Goal: Task Accomplishment & Management: Manage account settings

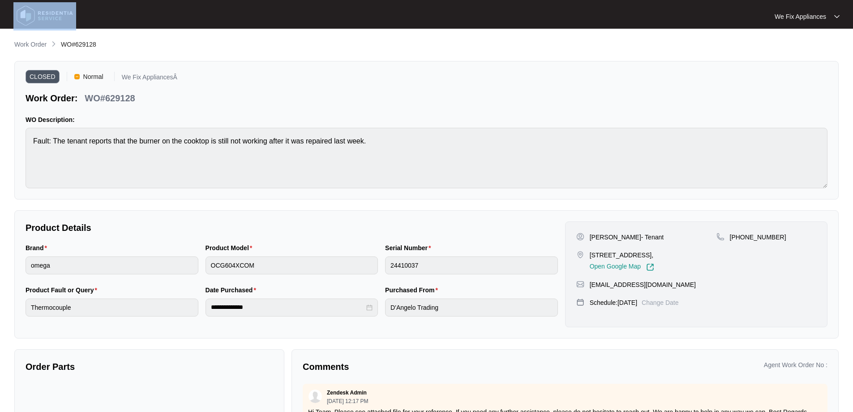
drag, startPoint x: 57, startPoint y: 0, endPoint x: 58, endPoint y: 12, distance: 11.2
click at [57, 9] on div "We Fix Appliances We Fix App..." at bounding box center [426, 14] width 853 height 29
click at [155, 5] on div at bounding box center [114, 16] width 208 height 28
click at [58, 14] on img at bounding box center [44, 15] width 63 height 27
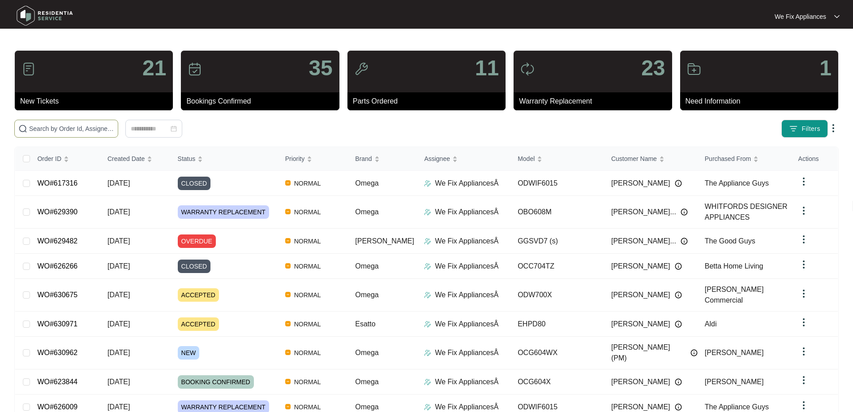
paste input "IOSO605M"
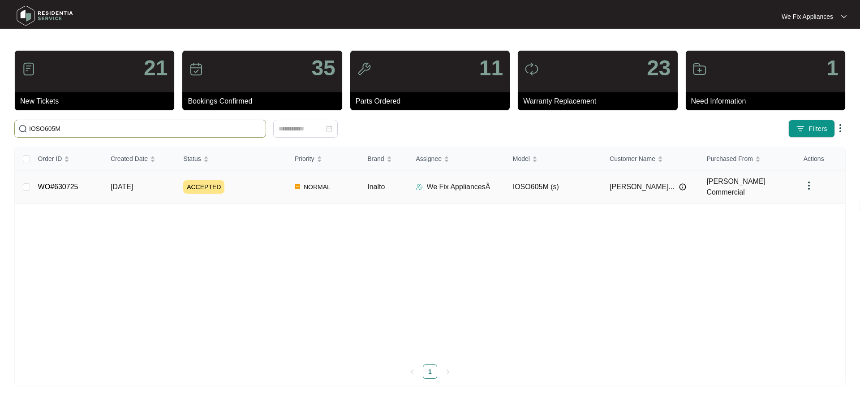
type input "IOSO605M"
click at [50, 177] on td "WO#630725" at bounding box center [67, 187] width 73 height 33
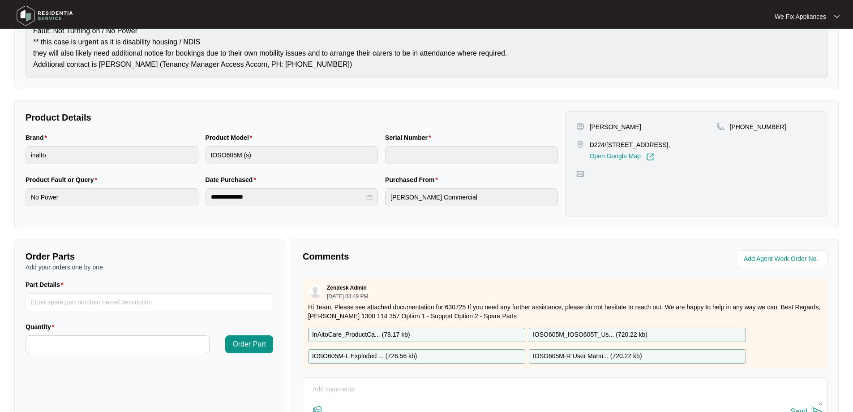
scroll to position [183, 0]
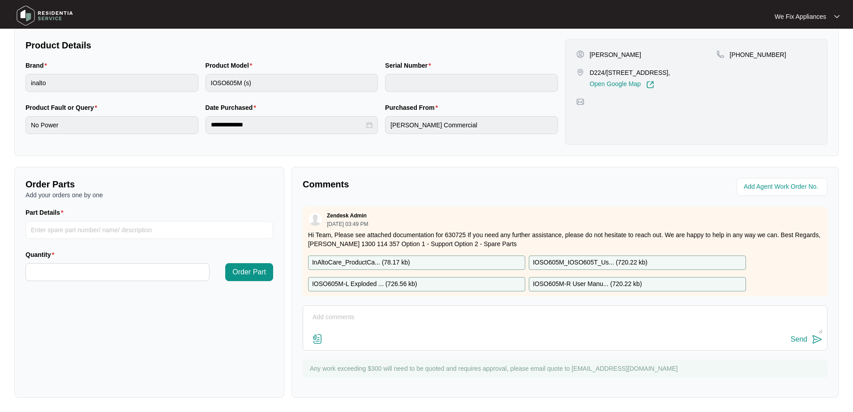
click at [511, 338] on div "Send" at bounding box center [565, 339] width 515 height 12
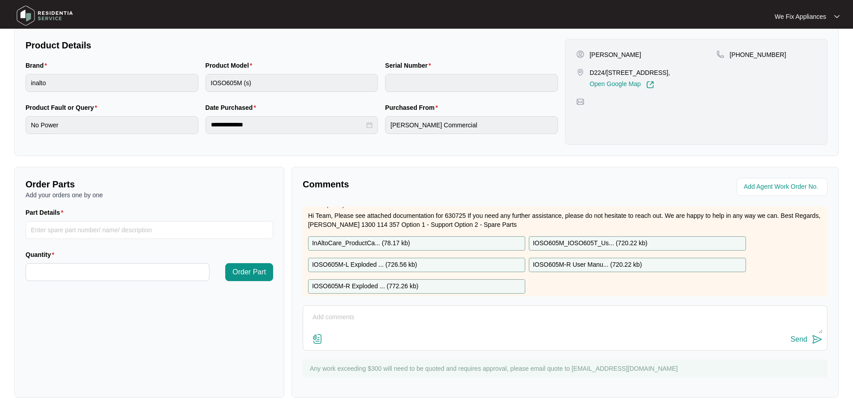
click at [325, 310] on textarea at bounding box center [565, 321] width 515 height 23
type textarea "j"
type textarea "Hi guys, left customer a message thank you."
click at [797, 336] on div "Send" at bounding box center [799, 339] width 17 height 8
click at [63, 14] on img at bounding box center [44, 15] width 63 height 27
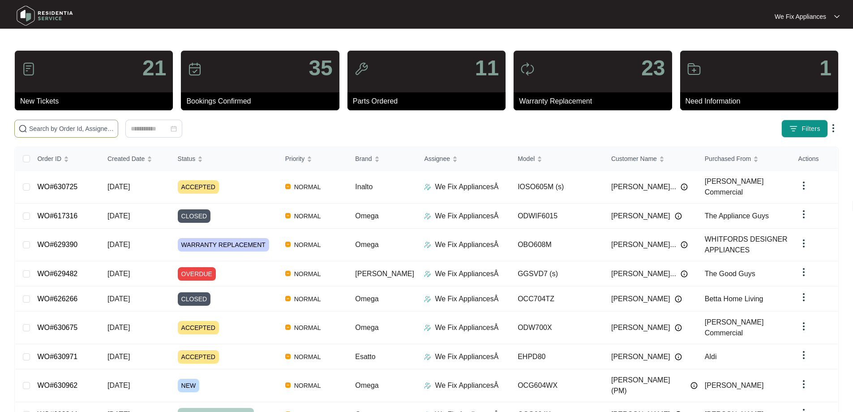
paste input "630962"
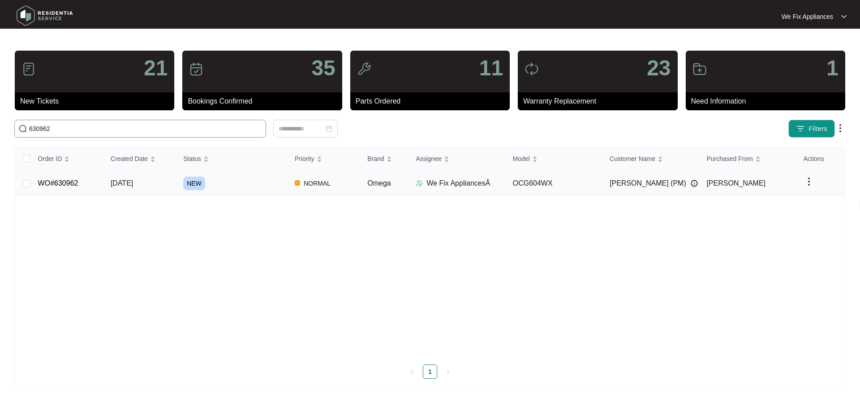
type input "630962"
click at [64, 173] on td "WO#630962" at bounding box center [67, 183] width 73 height 25
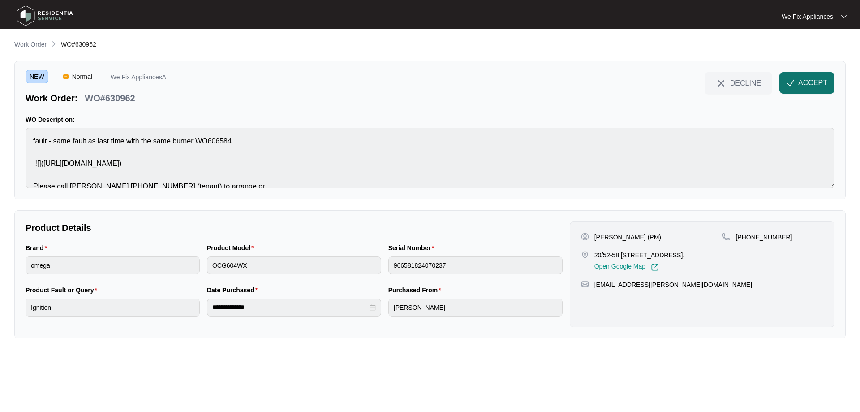
click at [797, 80] on button "ACCEPT" at bounding box center [806, 83] width 55 height 22
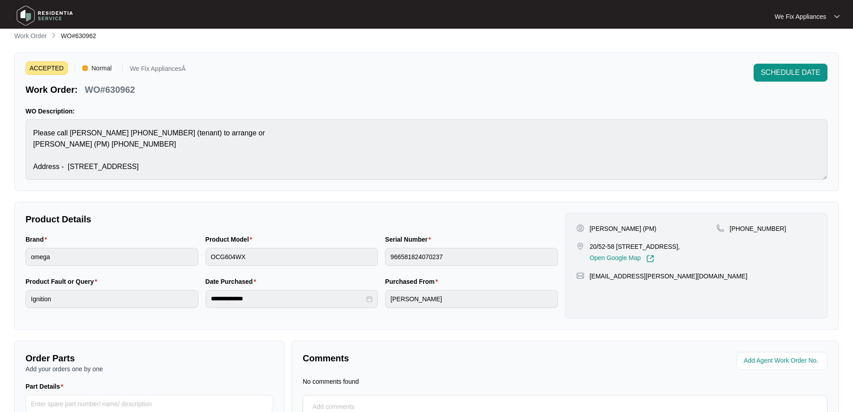
scroll to position [99, 0]
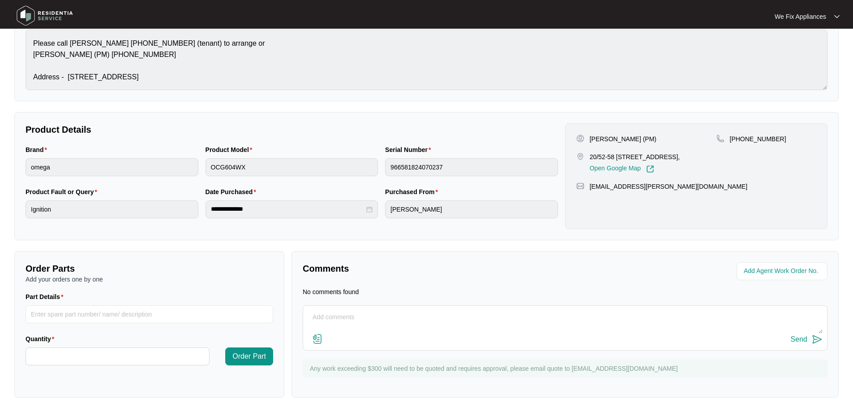
drag, startPoint x: 334, startPoint y: 326, endPoint x: 340, endPoint y: 289, distance: 36.8
click at [335, 326] on textarea at bounding box center [565, 321] width 515 height 23
type textarea "Hi team, left customer a message to call us back thank you."
click at [800, 338] on div "Send" at bounding box center [799, 339] width 17 height 8
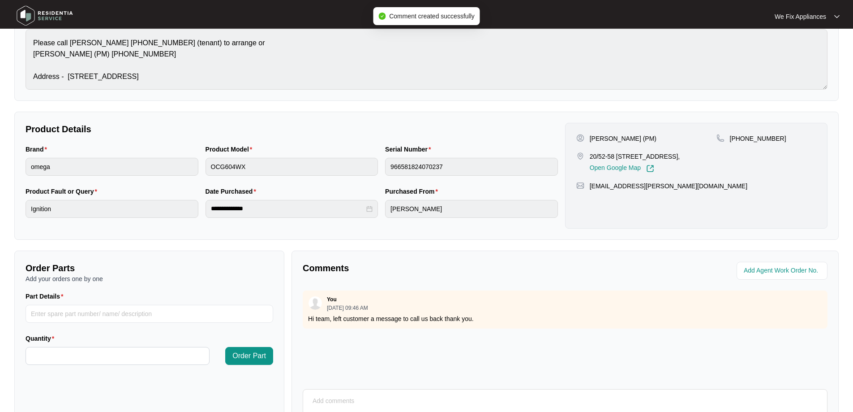
click at [65, 12] on img at bounding box center [44, 15] width 63 height 27
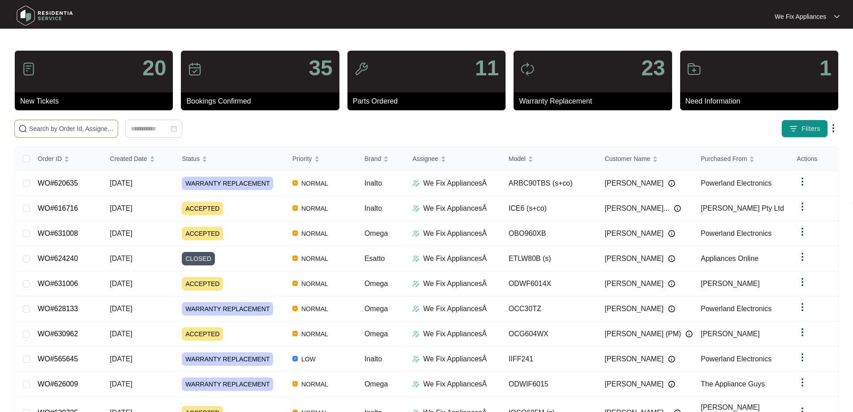
paste input "631006"
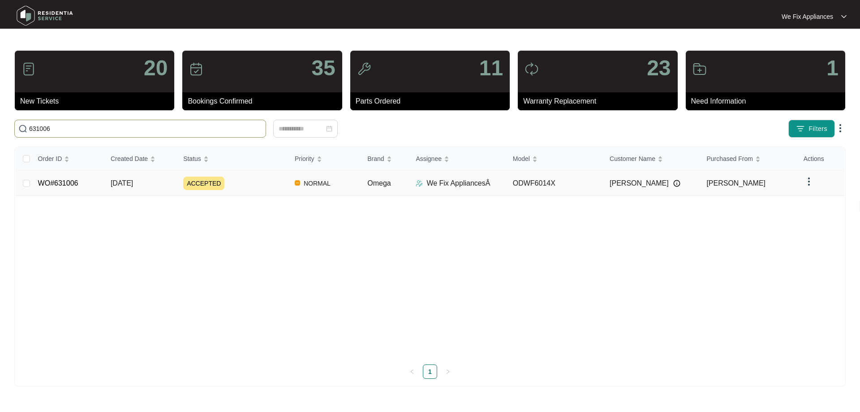
type input "631006"
click at [73, 185] on link "WO#631006" at bounding box center [58, 183] width 40 height 8
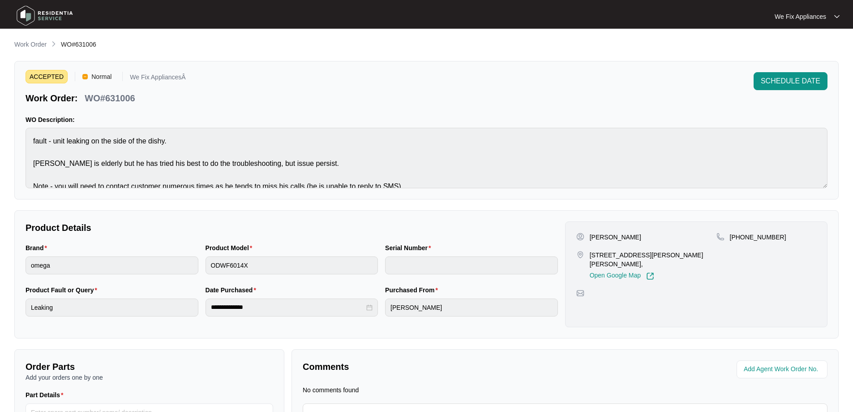
click at [779, 78] on span "SCHEDULE DATE" at bounding box center [791, 81] width 60 height 11
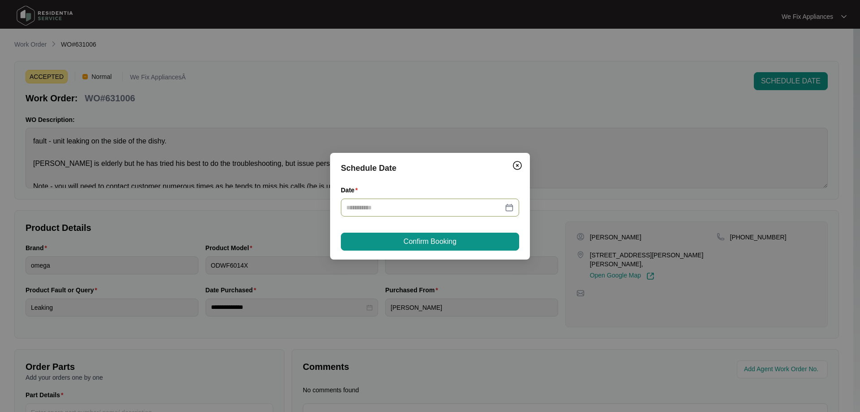
drag, startPoint x: 366, startPoint y: 215, endPoint x: 372, endPoint y: 211, distance: 7.2
click at [366, 214] on div at bounding box center [430, 207] width 178 height 18
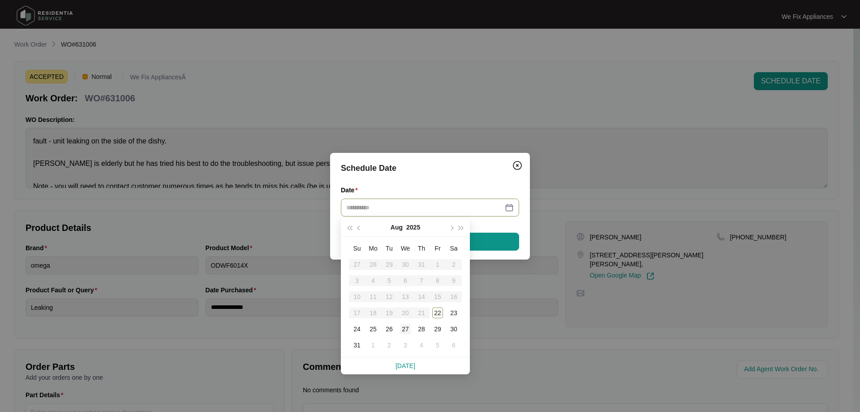
type input "**********"
click at [405, 334] on div "27" at bounding box center [405, 328] width 11 height 11
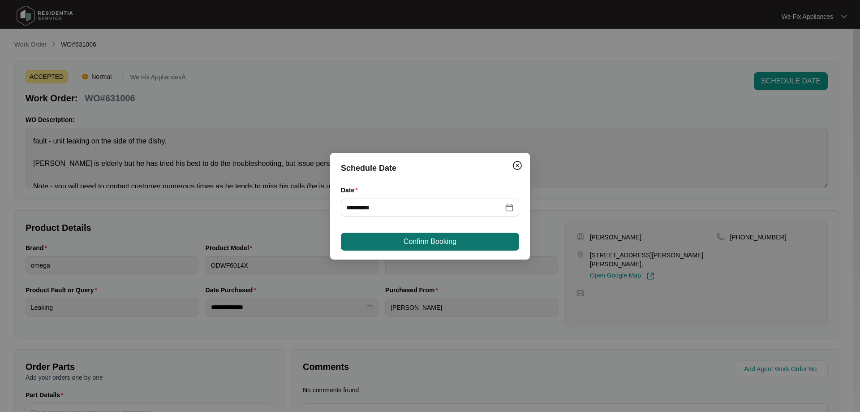
click at [448, 247] on button "Confirm Booking" at bounding box center [430, 242] width 178 height 18
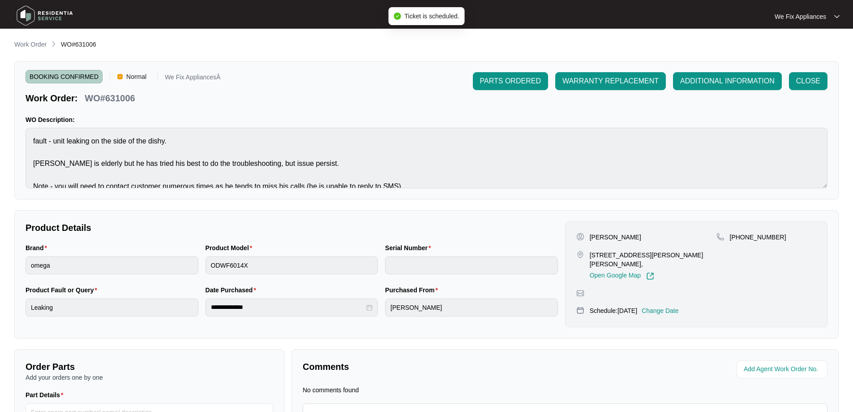
click at [58, 19] on img at bounding box center [44, 15] width 63 height 27
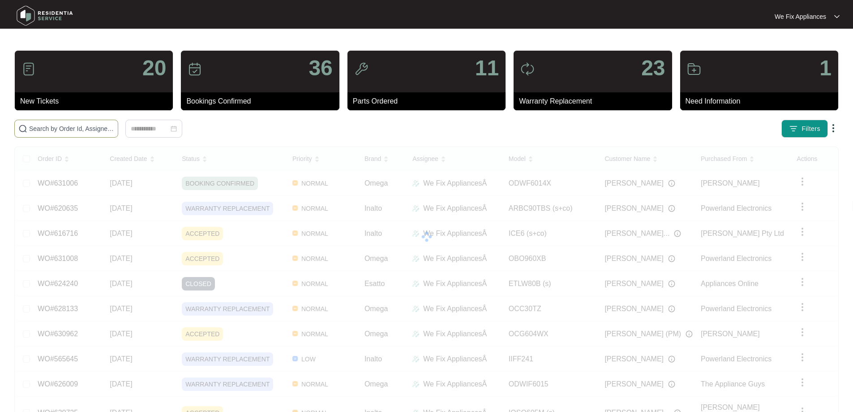
drag, startPoint x: 81, startPoint y: 112, endPoint x: 72, endPoint y: 120, distance: 11.8
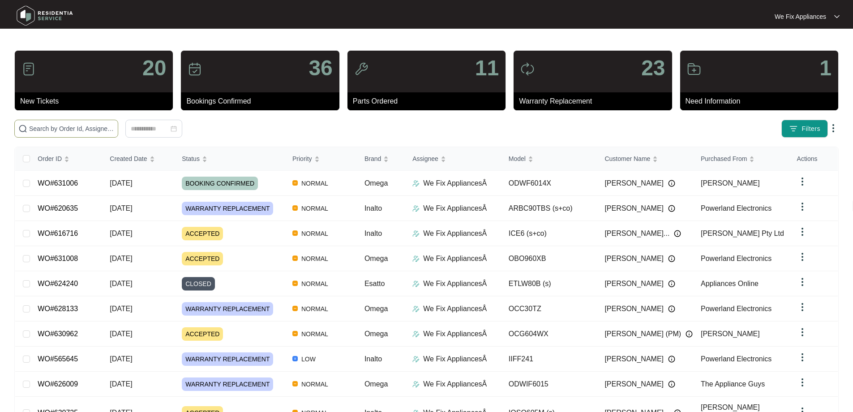
drag, startPoint x: 72, startPoint y: 120, endPoint x: 49, endPoint y: 122, distance: 23.0
drag, startPoint x: 49, startPoint y: 122, endPoint x: 41, endPoint y: 126, distance: 8.8
paste input "630590"
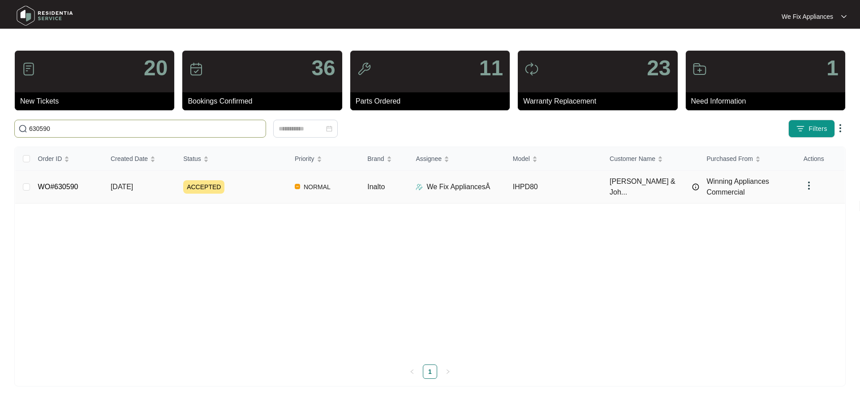
type input "630590"
click at [72, 189] on link "WO#630590" at bounding box center [58, 187] width 40 height 8
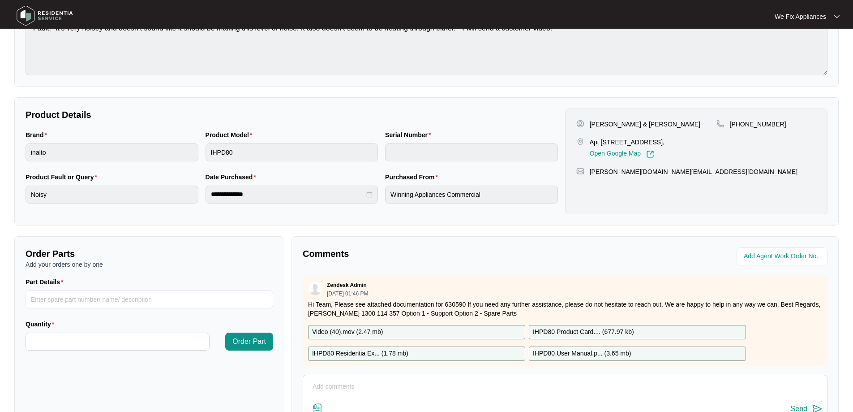
scroll to position [179, 0]
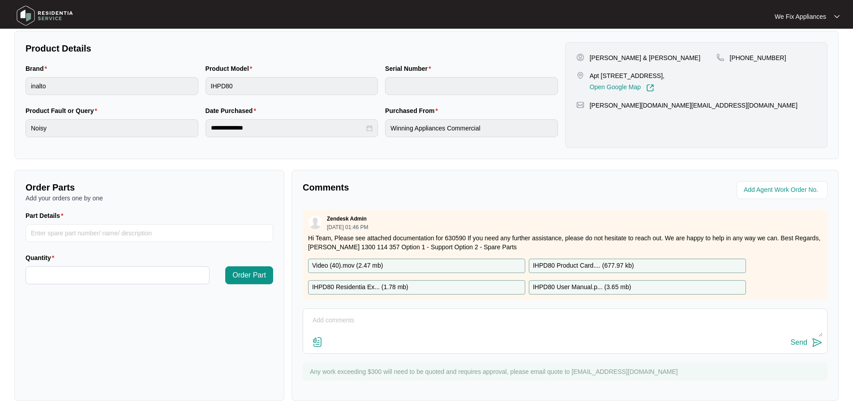
click at [417, 322] on textarea at bounding box center [565, 324] width 515 height 23
type textarea "h"
type textarea "Hi guys, just [PERSON_NAME] left msg for customer thank you."
click at [803, 340] on div "Send" at bounding box center [799, 342] width 17 height 8
click at [56, 17] on img at bounding box center [44, 15] width 63 height 27
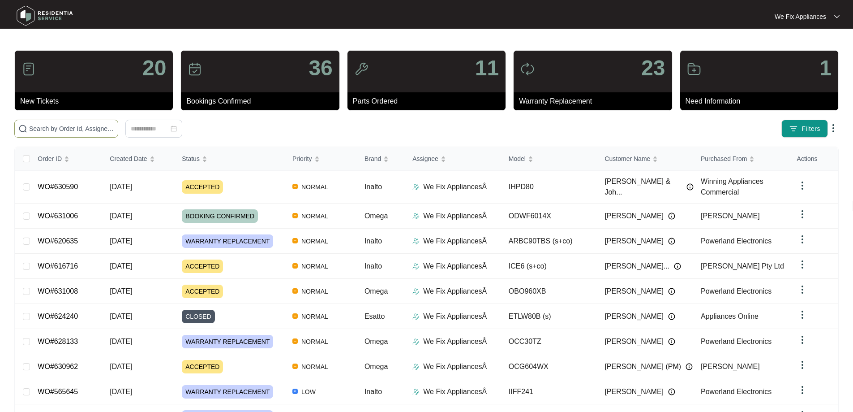
paste input "631008"
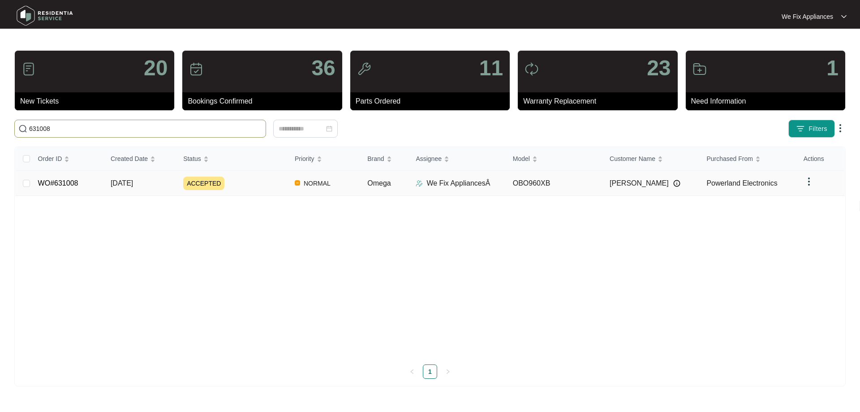
type input "631008"
click at [73, 185] on link "WO#631008" at bounding box center [58, 183] width 40 height 8
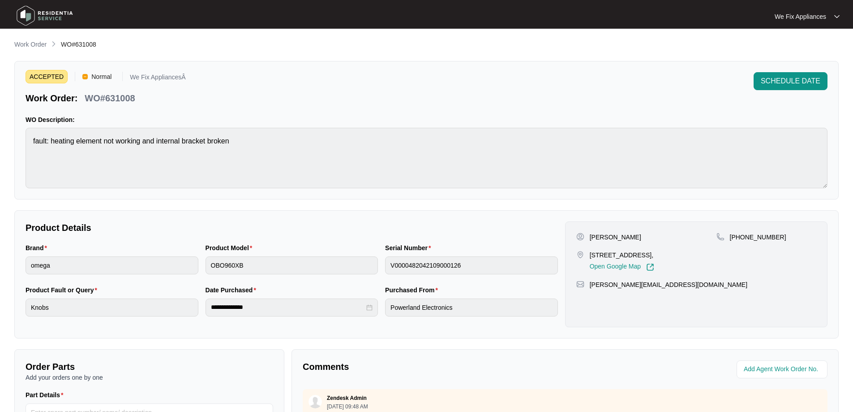
scroll to position [183, 0]
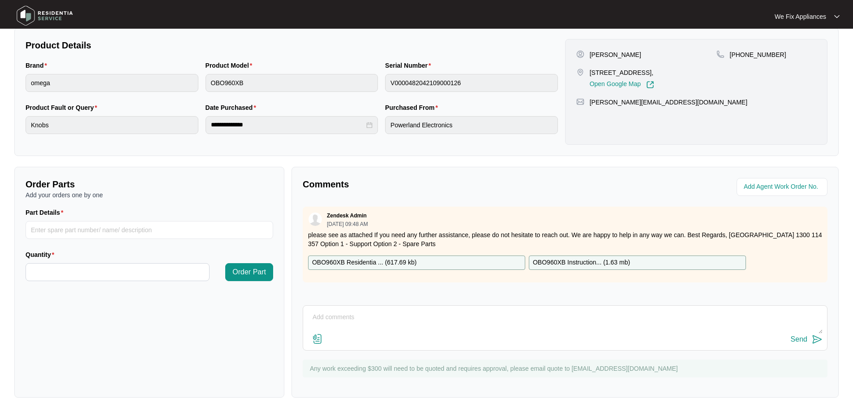
click at [342, 310] on textarea at bounding box center [565, 321] width 515 height 23
type textarea "Hi guys left msg for customer thank you."
click at [804, 338] on div "Send" at bounding box center [799, 339] width 17 height 8
click at [48, 17] on img at bounding box center [44, 15] width 63 height 27
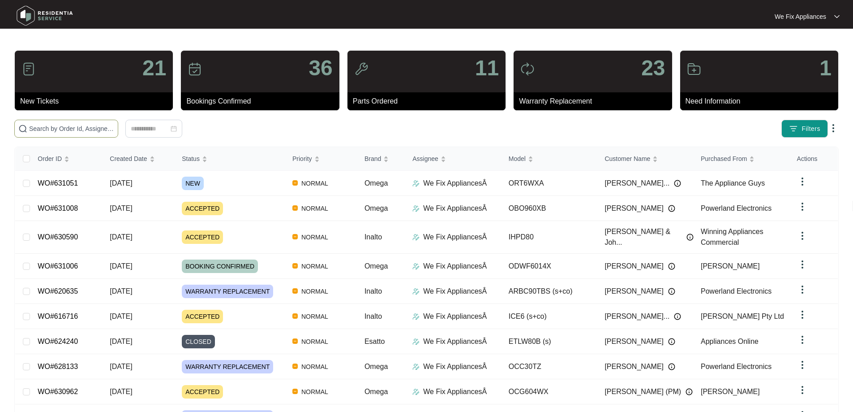
paste input "631008"
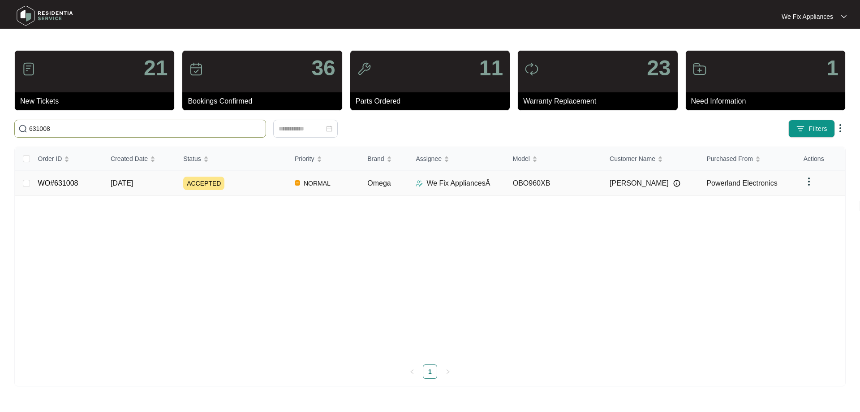
type input "631008"
click at [67, 185] on link "WO#631008" at bounding box center [58, 183] width 40 height 8
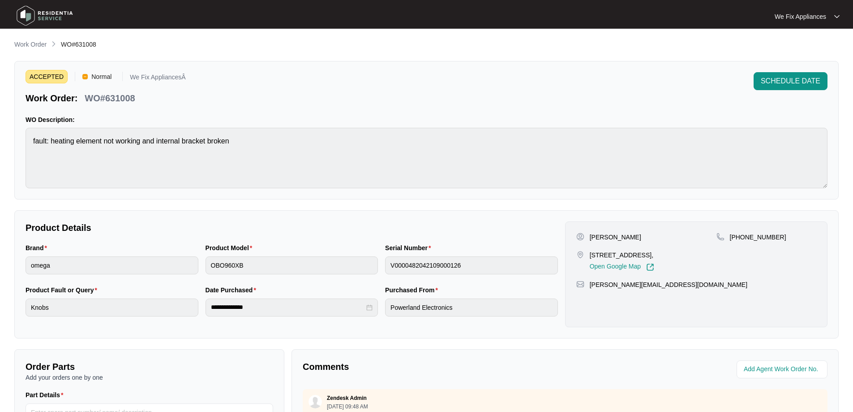
click at [787, 84] on span "SCHEDULE DATE" at bounding box center [791, 81] width 60 height 11
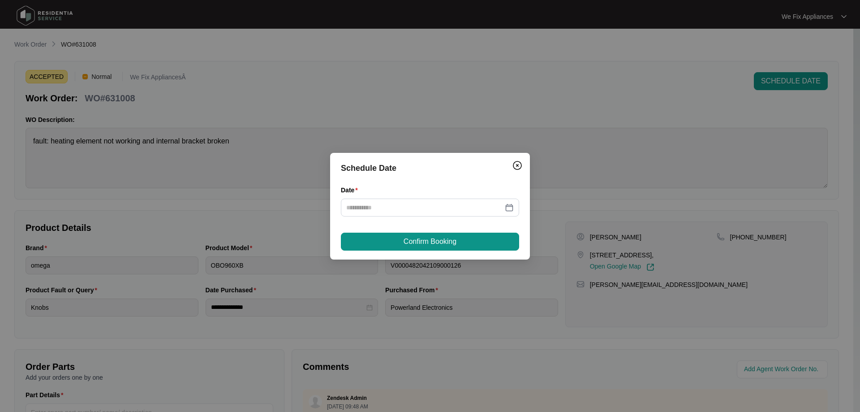
click at [402, 198] on div "Date" at bounding box center [430, 191] width 178 height 13
click at [402, 208] on input "Date" at bounding box center [424, 207] width 157 height 10
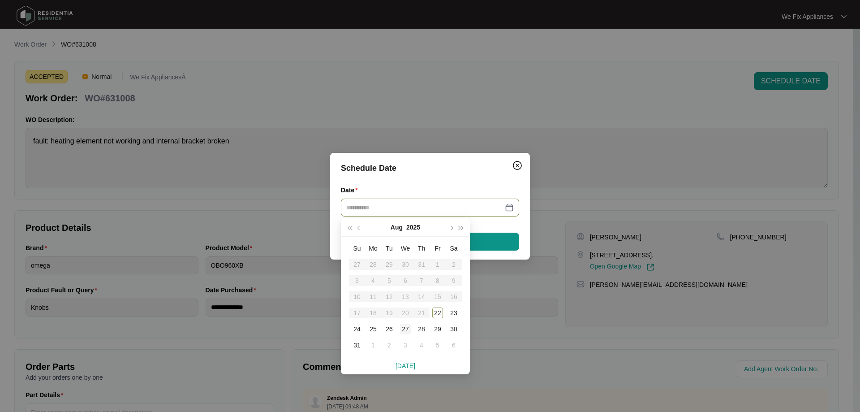
type input "**********"
click at [407, 325] on div "27" at bounding box center [405, 328] width 11 height 11
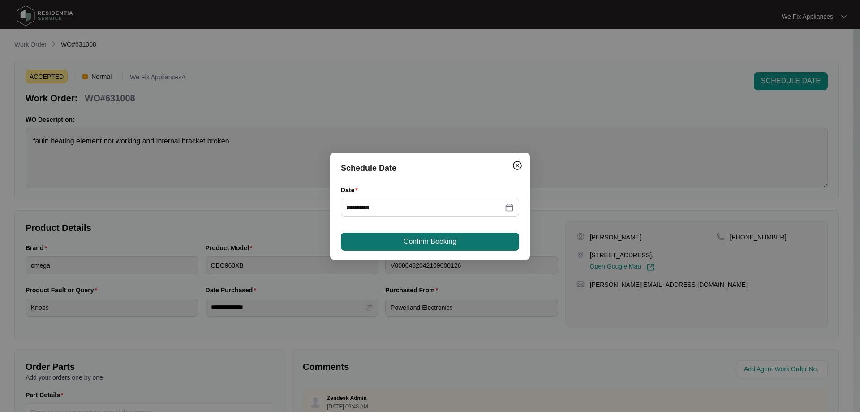
click at [448, 235] on button "Confirm Booking" at bounding box center [430, 242] width 178 height 18
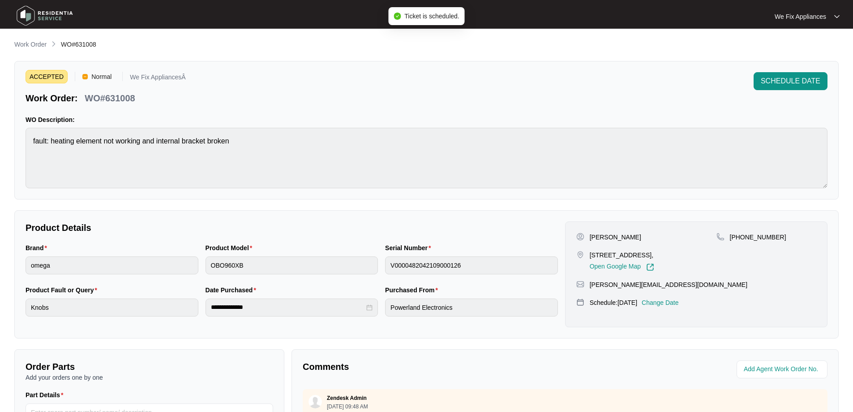
click at [50, 15] on img at bounding box center [44, 15] width 63 height 27
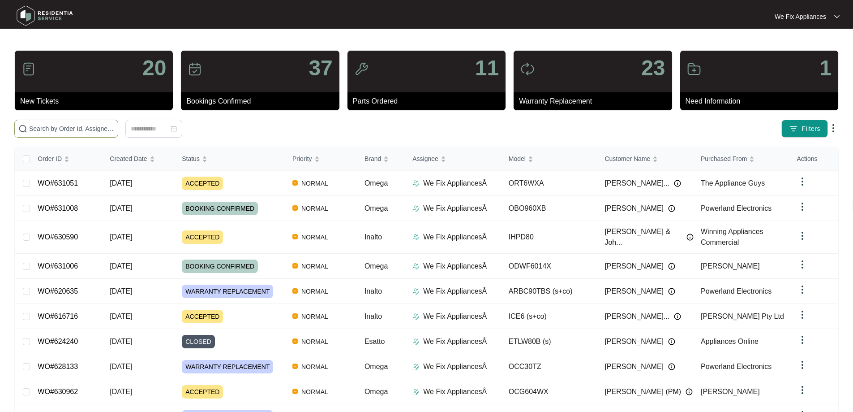
paste input "628693"
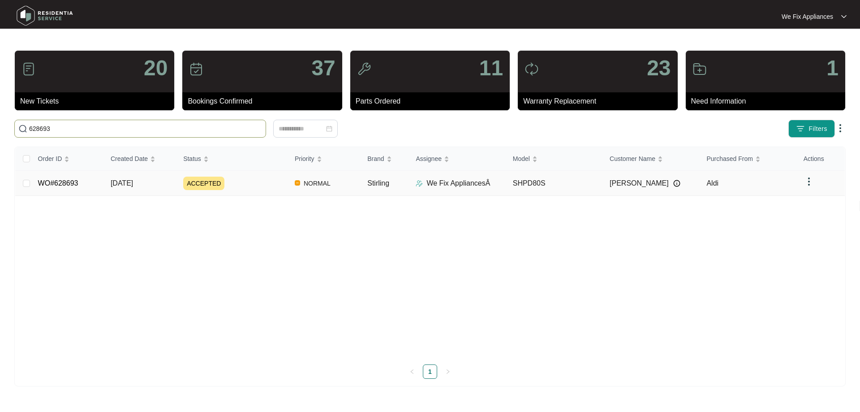
type input "628693"
click at [78, 186] on td "WO#628693" at bounding box center [67, 183] width 73 height 25
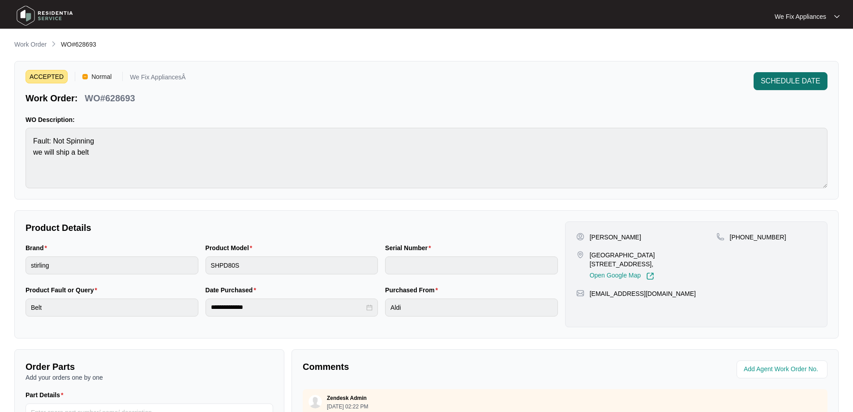
click at [807, 82] on span "SCHEDULE DATE" at bounding box center [791, 81] width 60 height 11
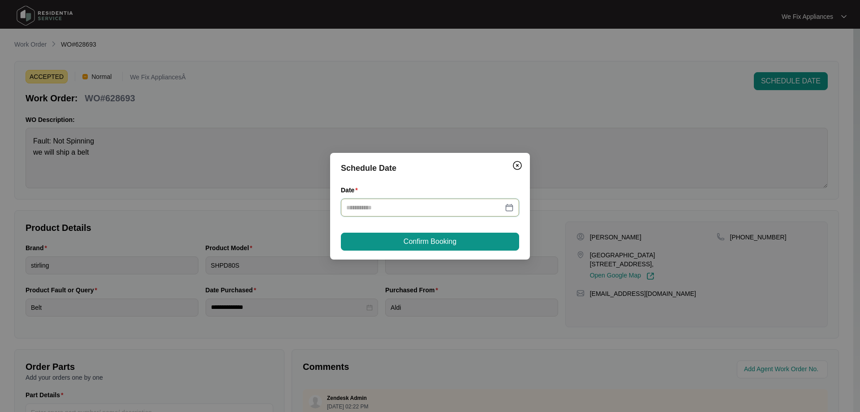
click at [405, 207] on input "Date" at bounding box center [424, 207] width 157 height 10
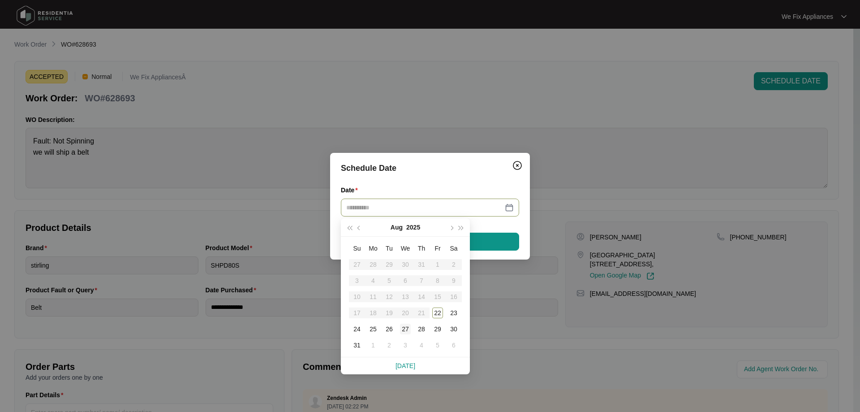
click at [402, 329] on tr "24 25 26 27 28 29 30" at bounding box center [405, 329] width 113 height 16
type input "**********"
click at [406, 327] on div "27" at bounding box center [405, 328] width 11 height 11
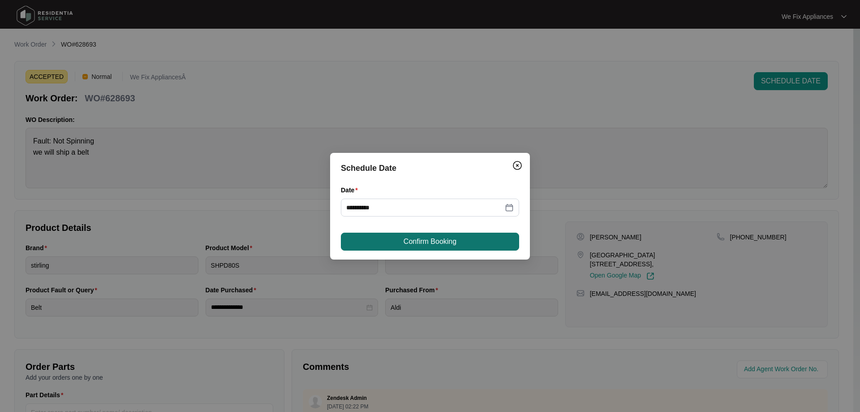
click at [419, 238] on span "Confirm Booking" at bounding box center [430, 241] width 53 height 11
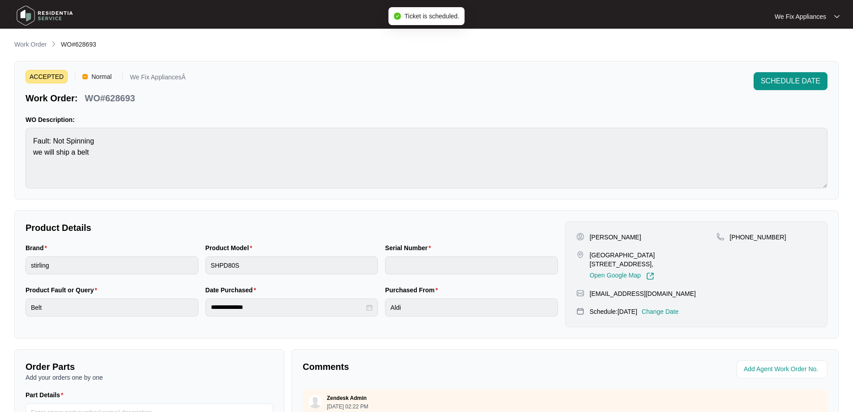
click at [50, 16] on img at bounding box center [44, 15] width 63 height 27
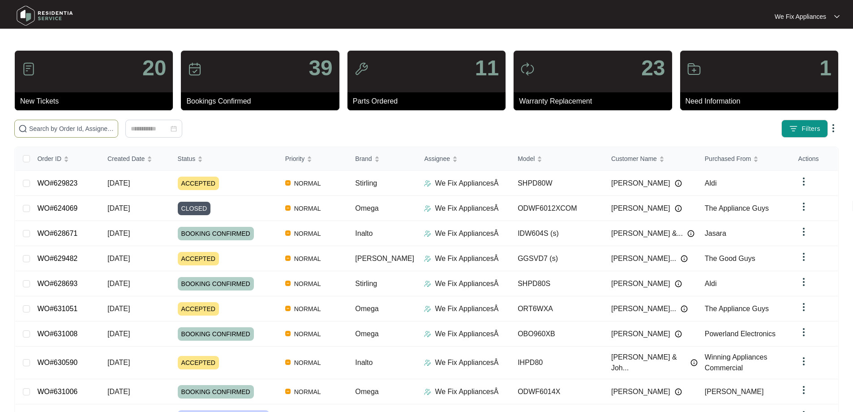
paste input "631051"
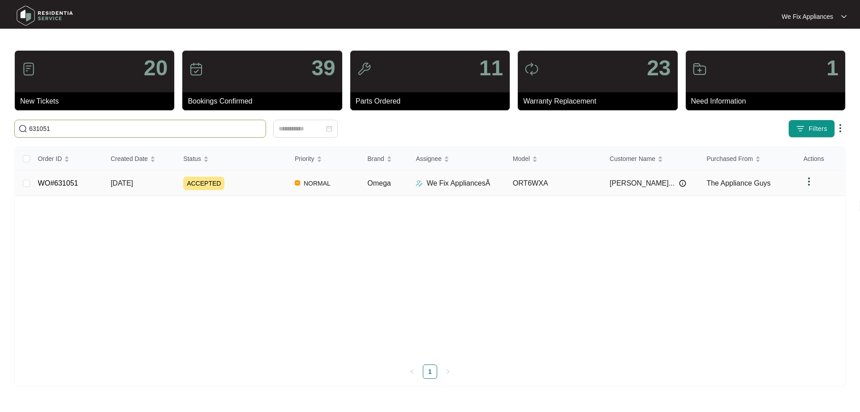
type input "631051"
click at [54, 185] on link "WO#631051" at bounding box center [58, 183] width 40 height 8
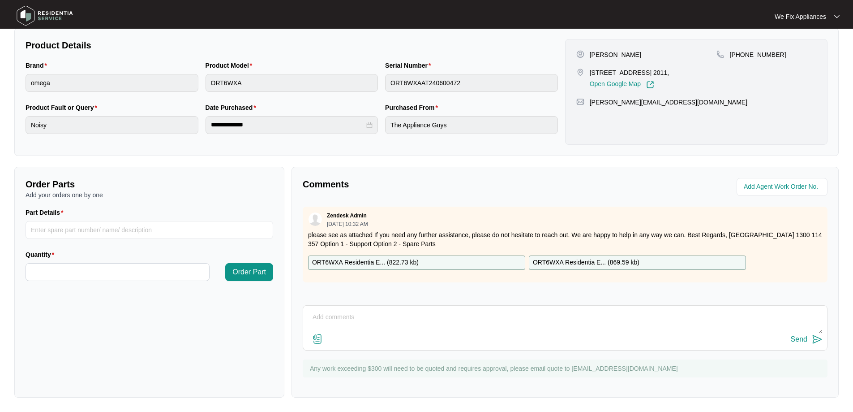
scroll to position [183, 0]
click at [492, 332] on textarea at bounding box center [565, 321] width 515 height 23
type textarea "L"
type textarea "Hi team, left message for customer thank you."
click at [801, 333] on button "Send" at bounding box center [807, 339] width 32 height 12
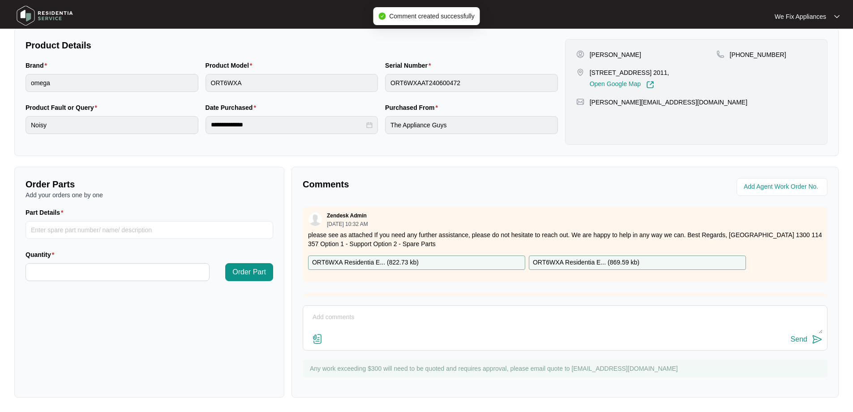
click at [41, 17] on img at bounding box center [44, 15] width 63 height 27
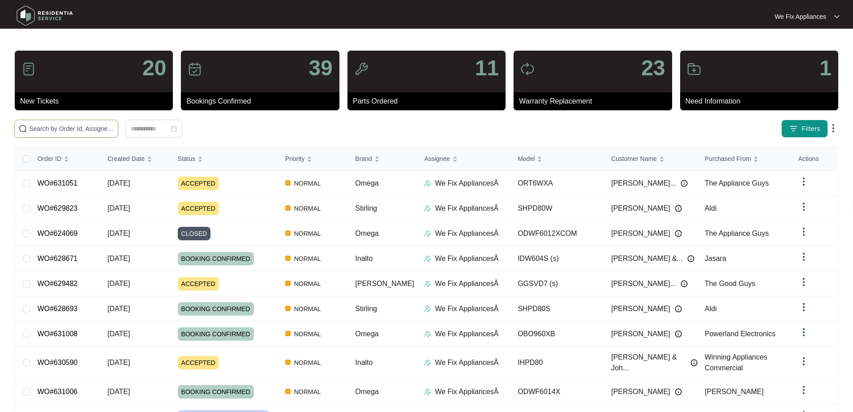
paste input "630590"
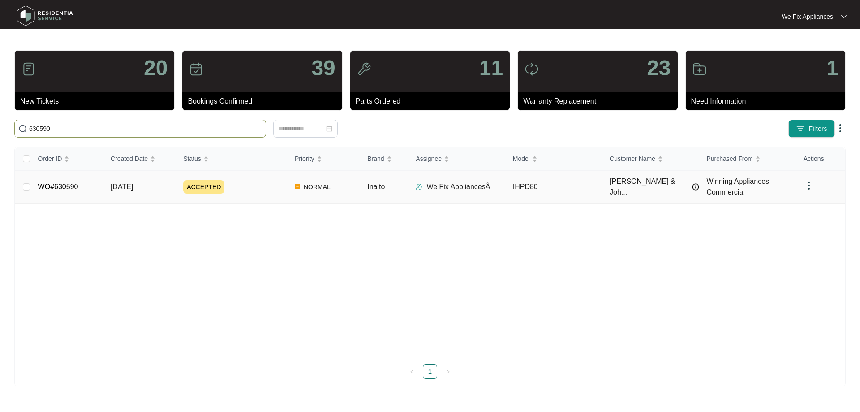
type input "630590"
click at [61, 184] on link "WO#630590" at bounding box center [58, 187] width 40 height 8
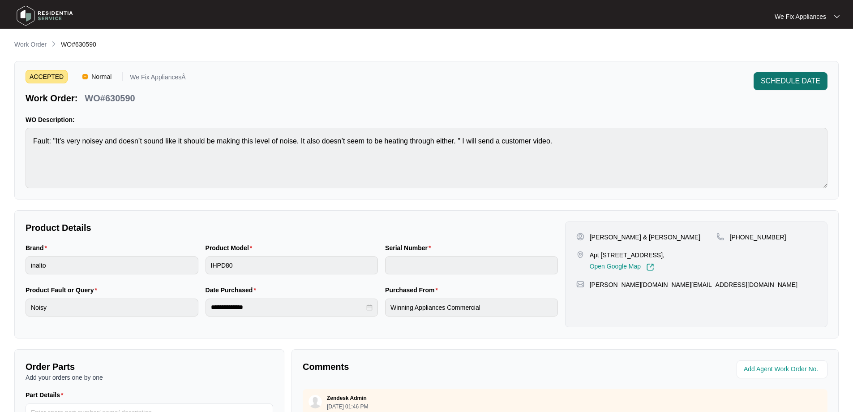
click at [769, 78] on span "SCHEDULE DATE" at bounding box center [791, 81] width 60 height 11
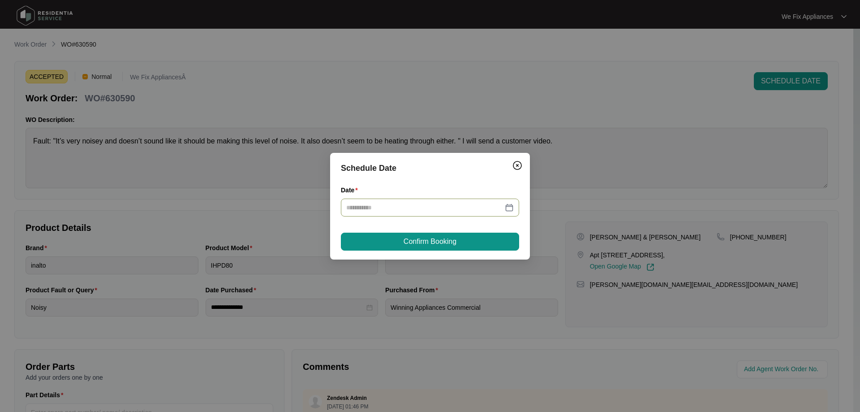
click at [409, 211] on input "Date" at bounding box center [424, 207] width 157 height 10
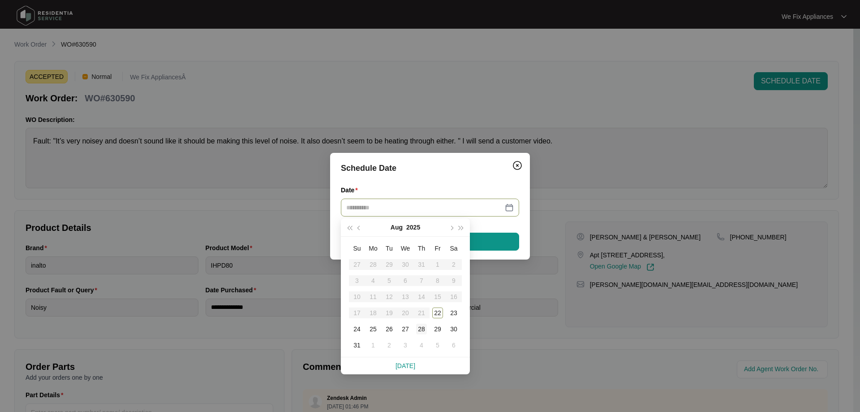
click at [422, 325] on div "28" at bounding box center [421, 328] width 11 height 11
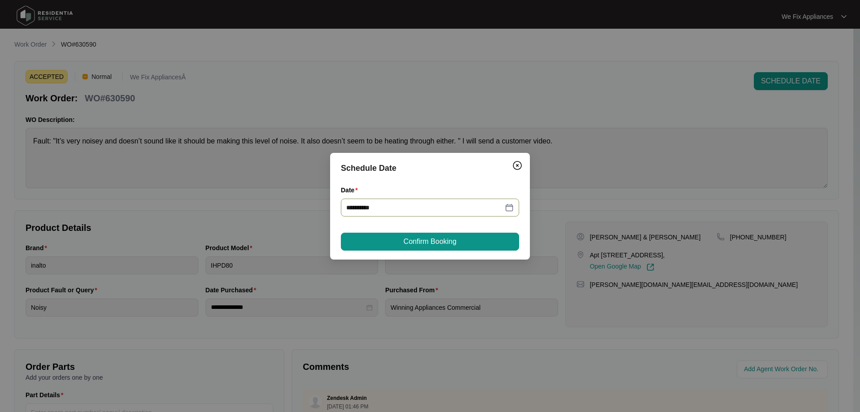
type input "**********"
click at [442, 241] on span "Confirm Booking" at bounding box center [430, 241] width 53 height 11
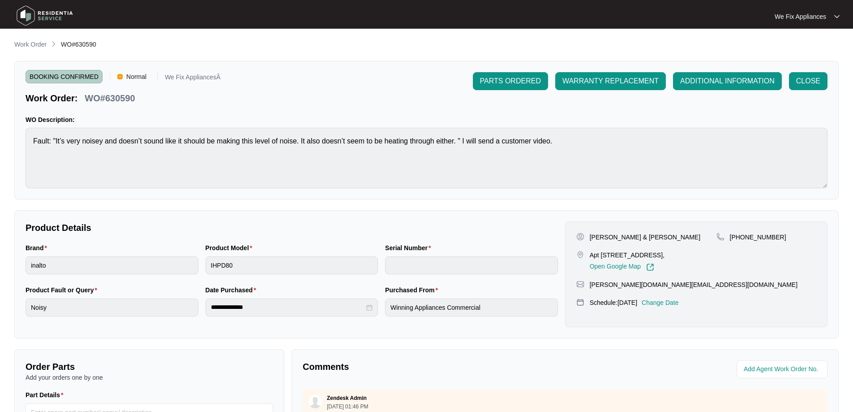
click at [56, 9] on img at bounding box center [44, 15] width 63 height 27
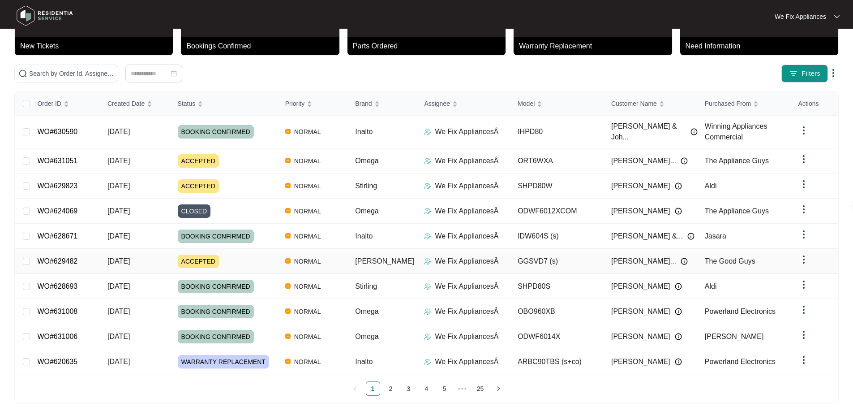
scroll to position [57, 0]
